Goal: Navigation & Orientation: Go to known website

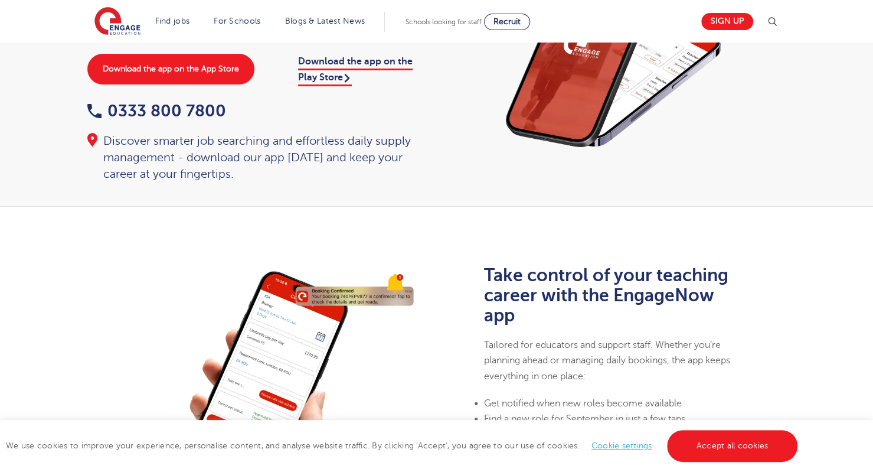
scroll to position [64, 0]
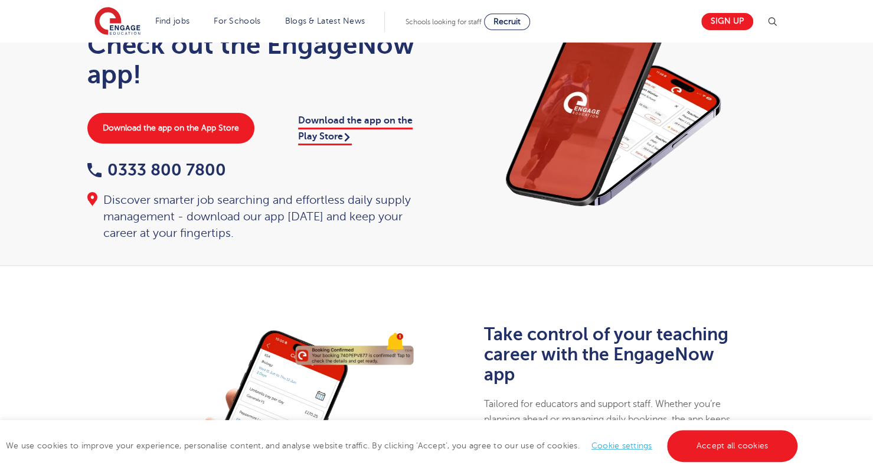
drag, startPoint x: 862, startPoint y: 63, endPoint x: 709, endPoint y: 63, distance: 152.9
click at [709, 63] on div "Home > Download our app Check out the EngageNow app! Download the app on the Ap…" at bounding box center [436, 122] width 873 height 287
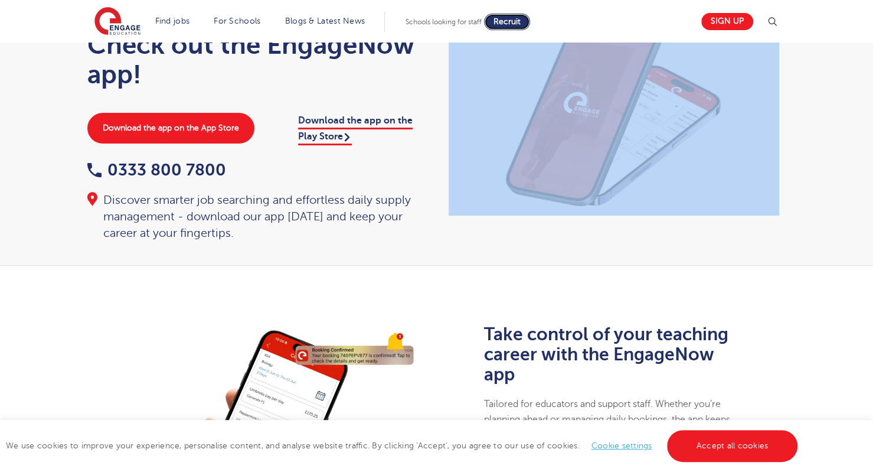
click at [520, 25] on span "Recruit" at bounding box center [507, 21] width 27 height 9
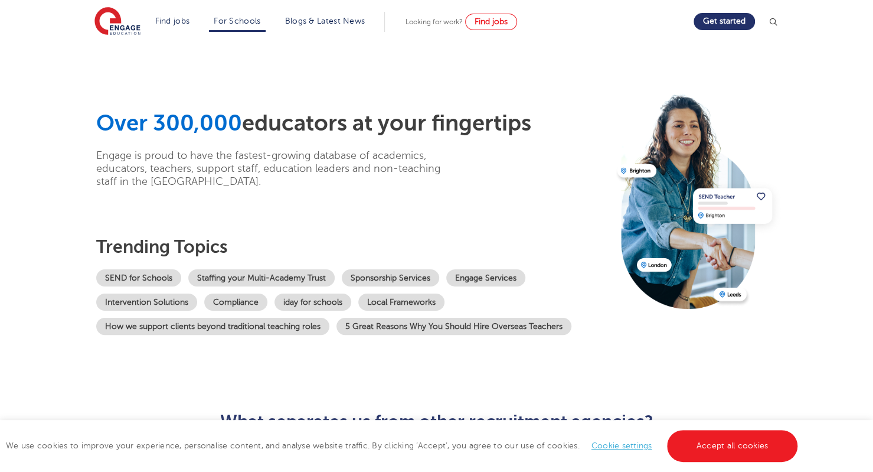
click at [716, 32] on div "Get started" at bounding box center [736, 22] width 85 height 24
click at [717, 31] on div "Get started" at bounding box center [736, 22] width 85 height 24
click at [735, 19] on link "Get started" at bounding box center [724, 21] width 61 height 17
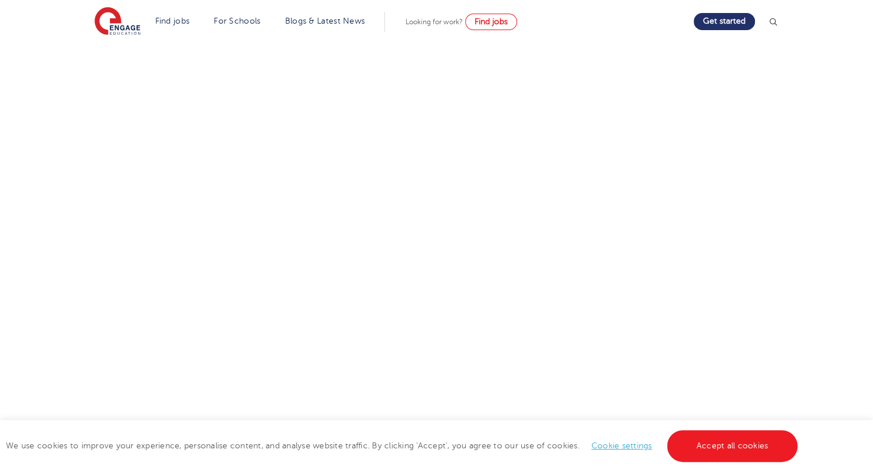
scroll to position [307, 0]
click at [778, 19] on img at bounding box center [773, 22] width 12 height 12
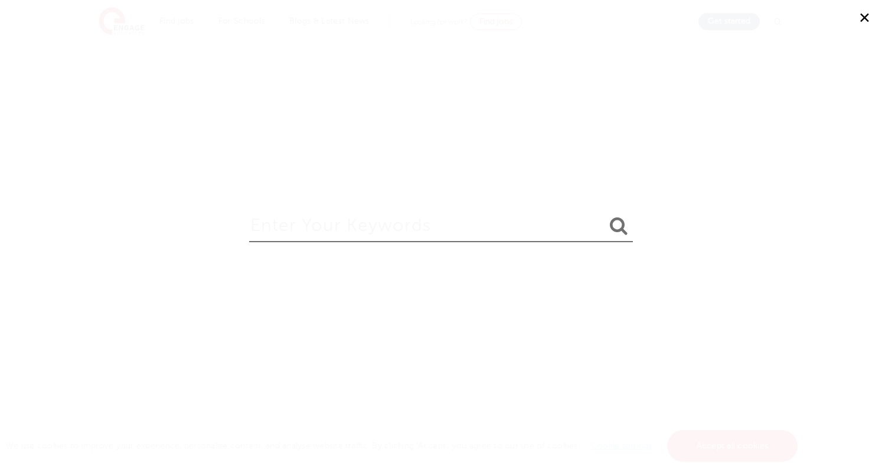
click at [857, 14] on button "✕" at bounding box center [864, 17] width 35 height 35
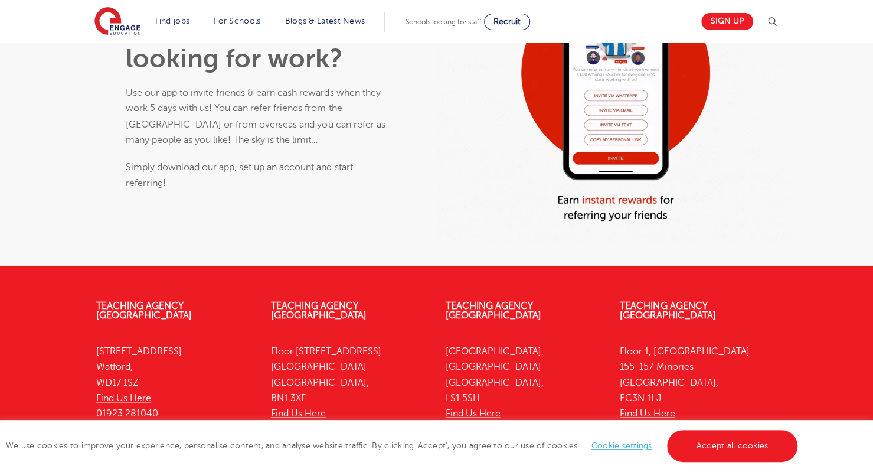
scroll to position [872, 0]
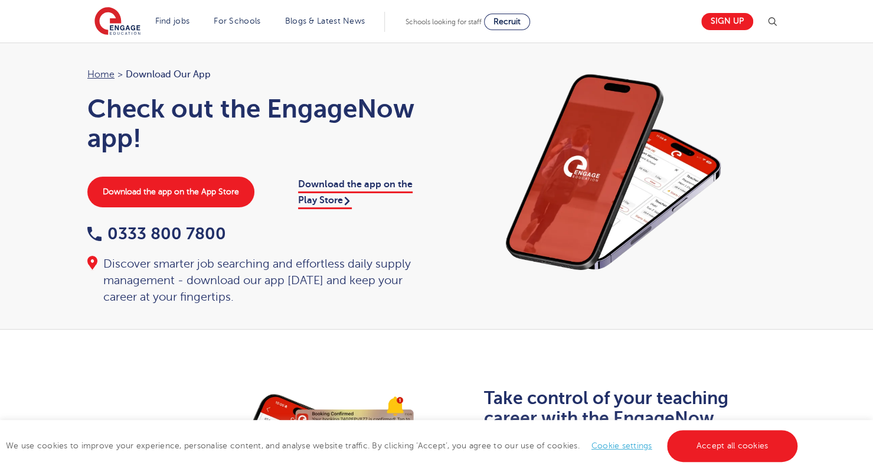
click at [299, 129] on h1 "Check out the EngageNow app!" at bounding box center [256, 123] width 338 height 59
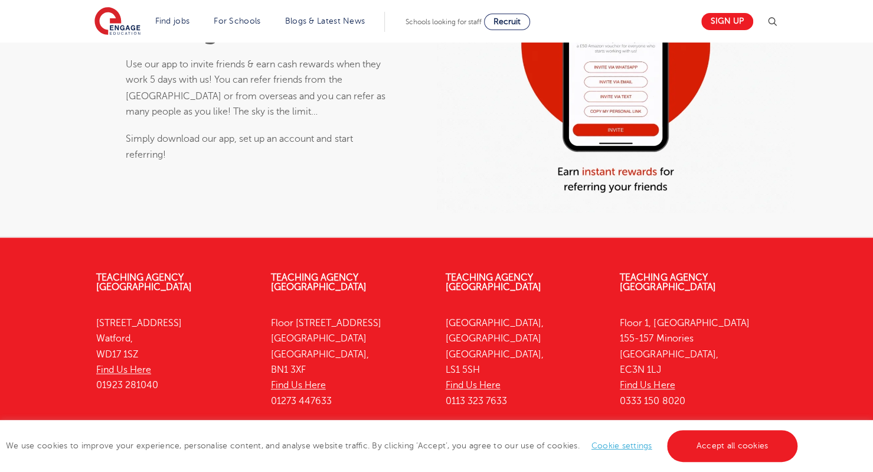
scroll to position [872, 0]
